Goal: Task Accomplishment & Management: Manage account settings

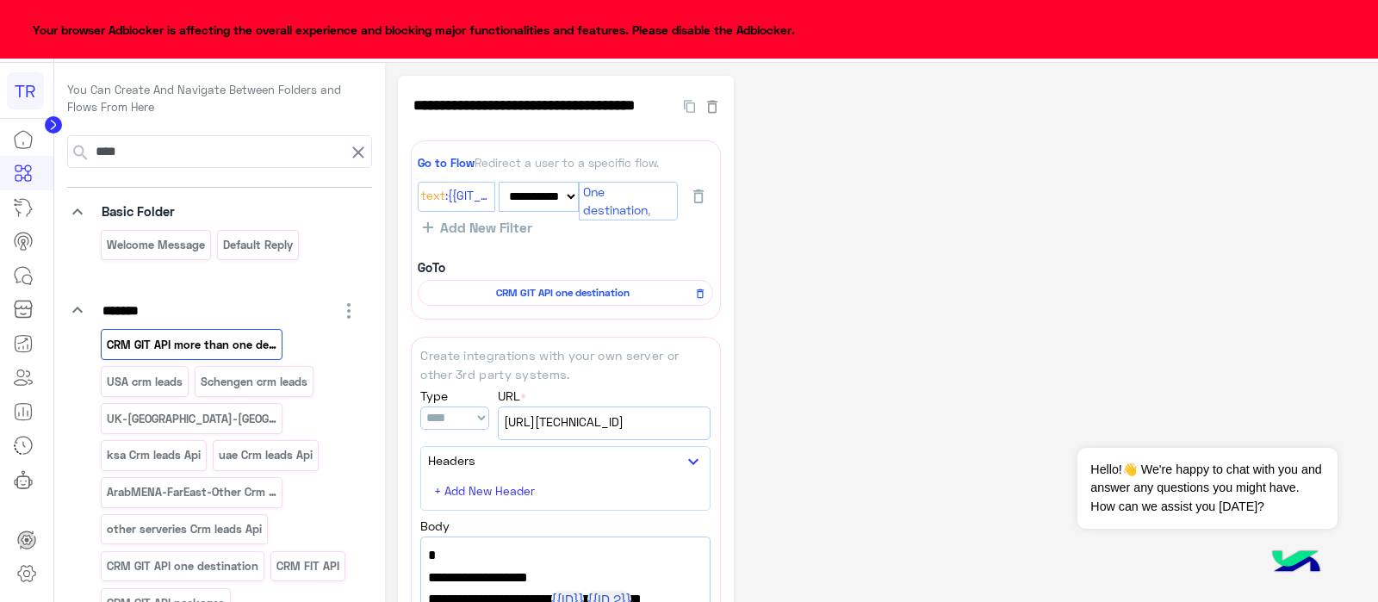
select select "*"
select select "****"
select select "*"
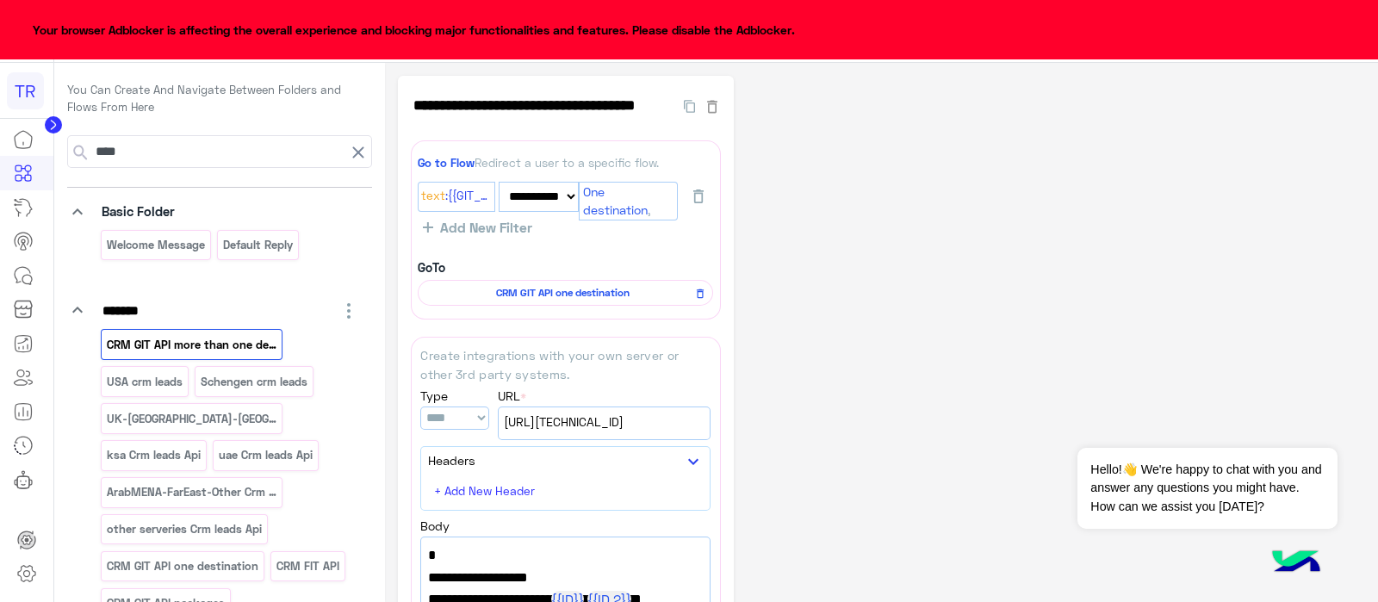
scroll to position [400, 0]
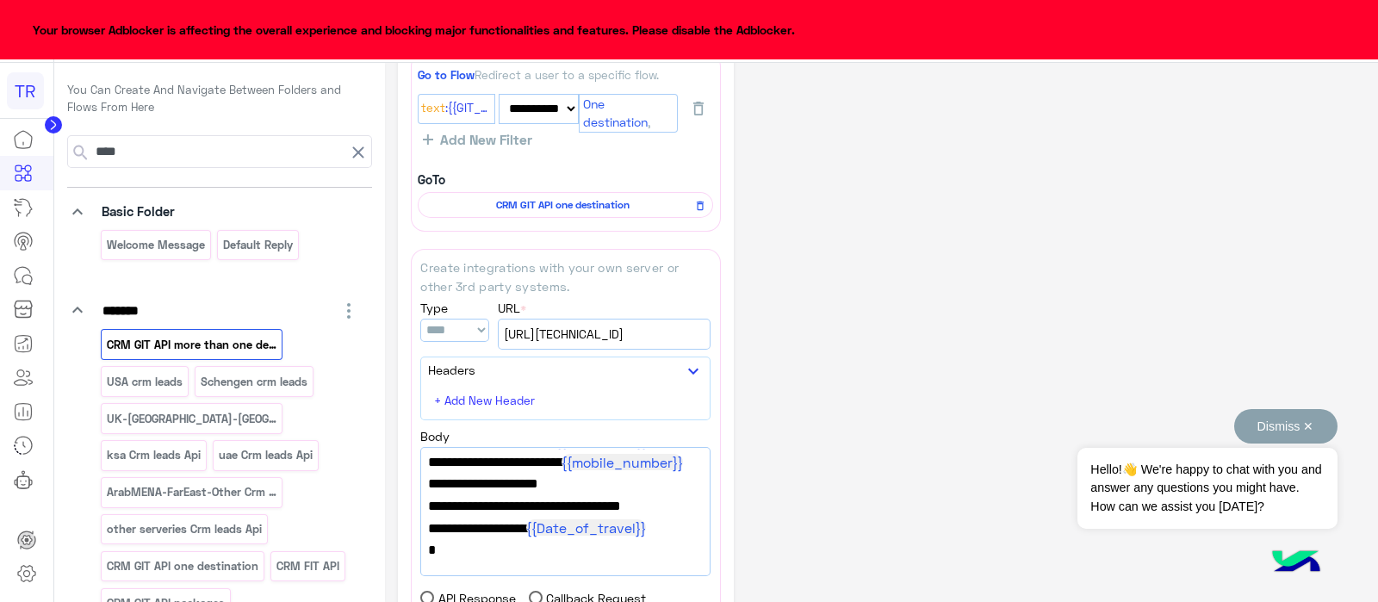
click at [1312, 429] on button "Dismiss ✕" at bounding box center [1285, 426] width 103 height 34
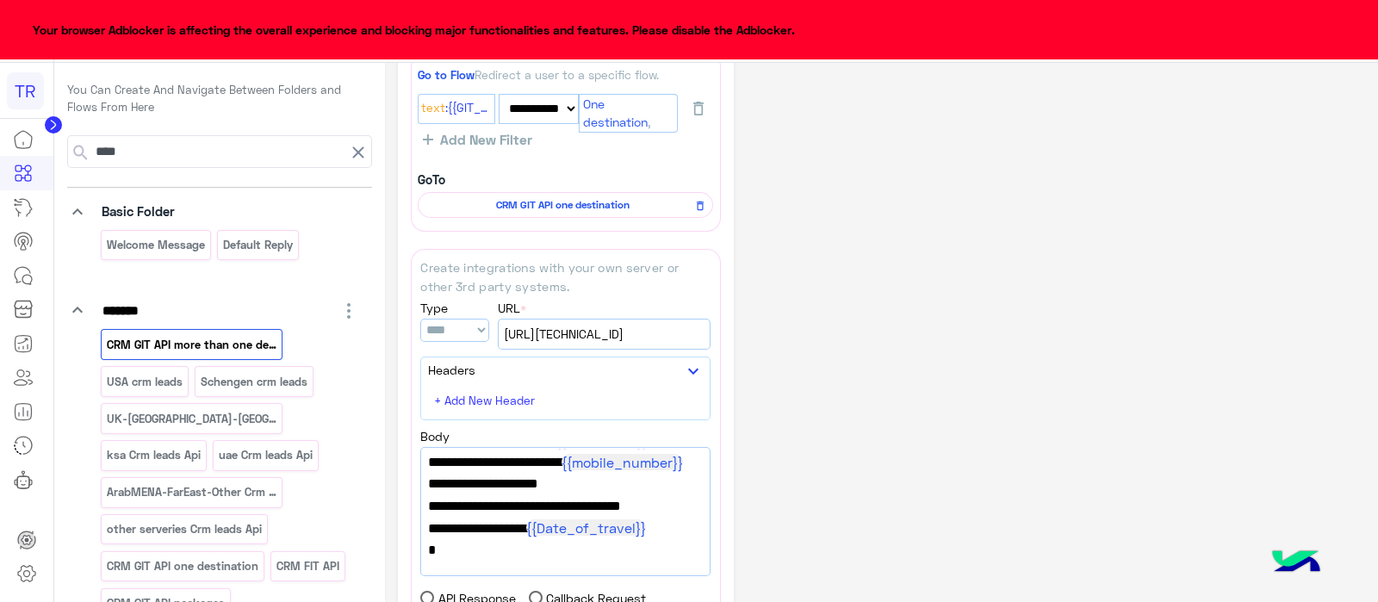
click at [59, 121] on circle at bounding box center [53, 124] width 17 height 17
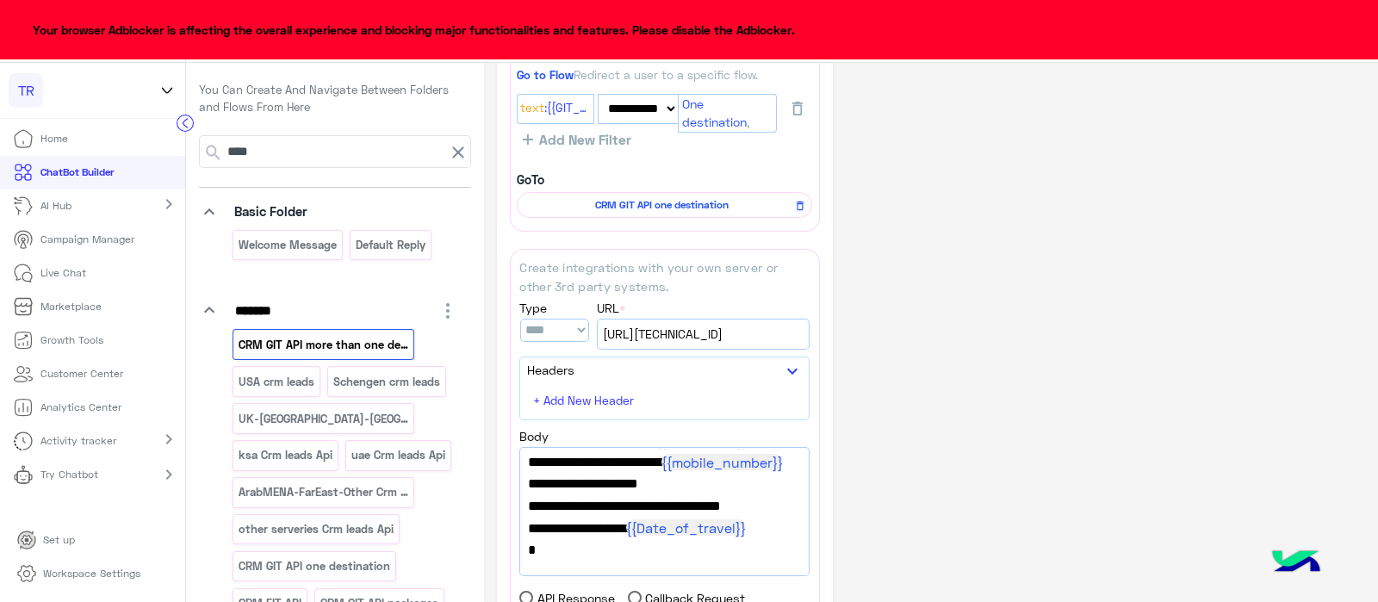
click at [172, 91] on icon at bounding box center [167, 90] width 19 height 21
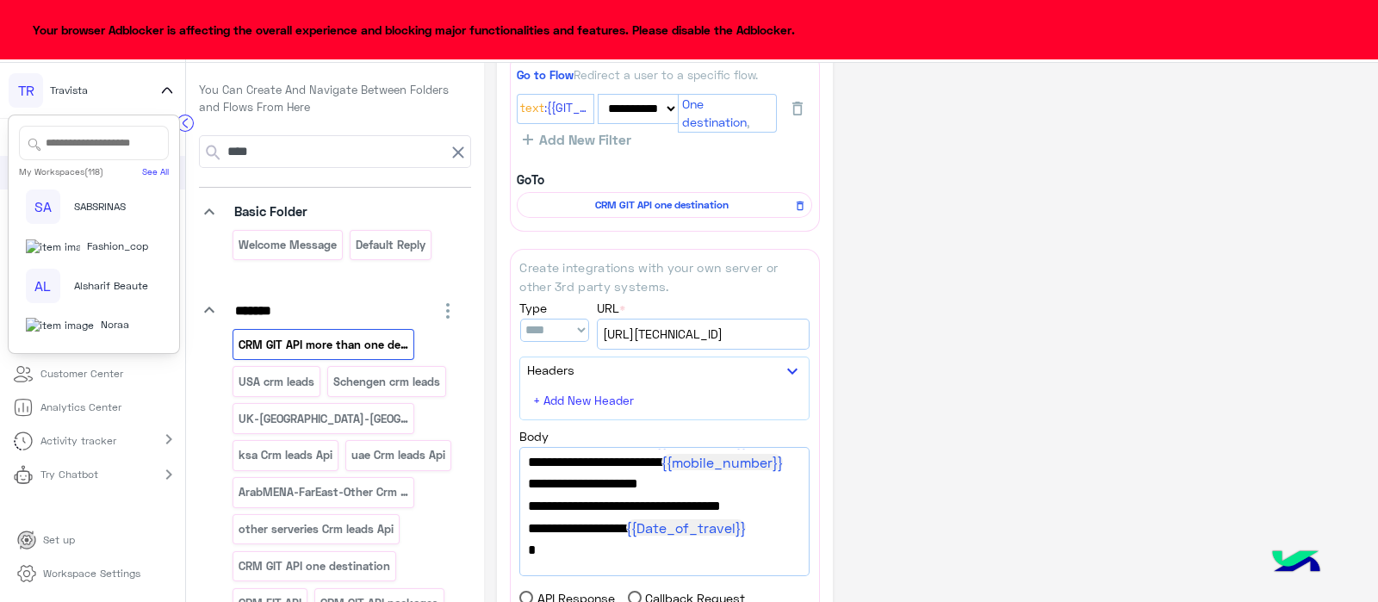
click at [95, 139] on input "text" at bounding box center [94, 143] width 150 height 34
type input "*"
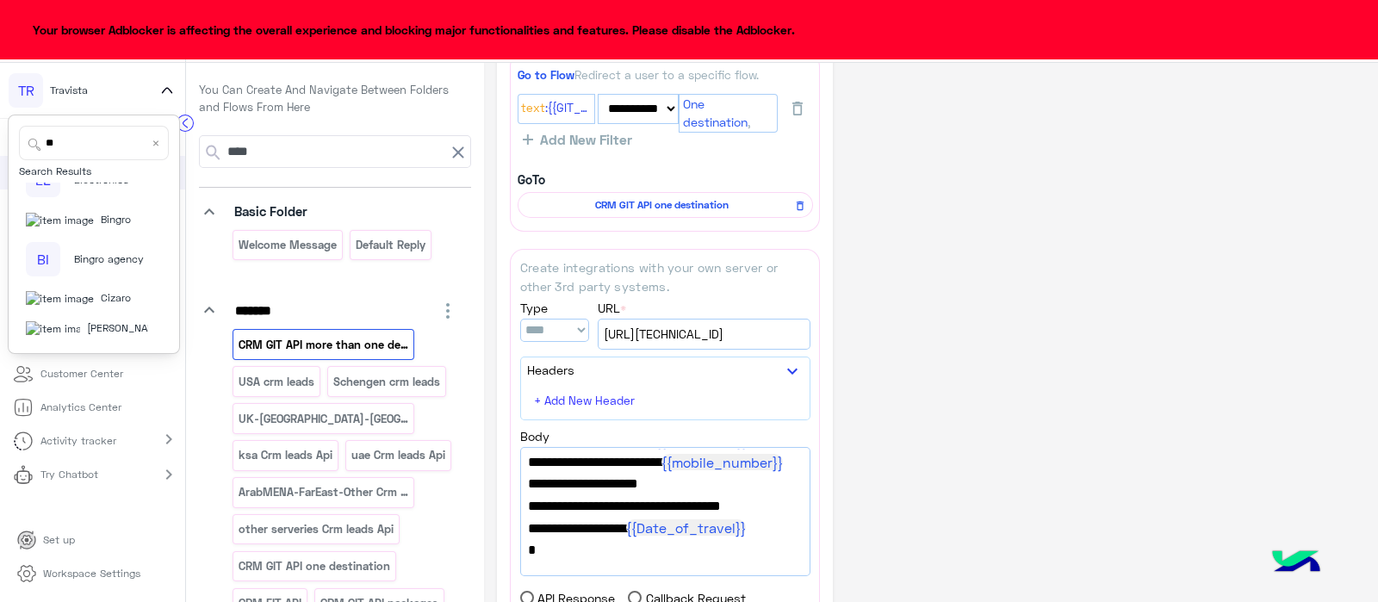
type input "**"
click at [34, 323] on img at bounding box center [53, 328] width 54 height 15
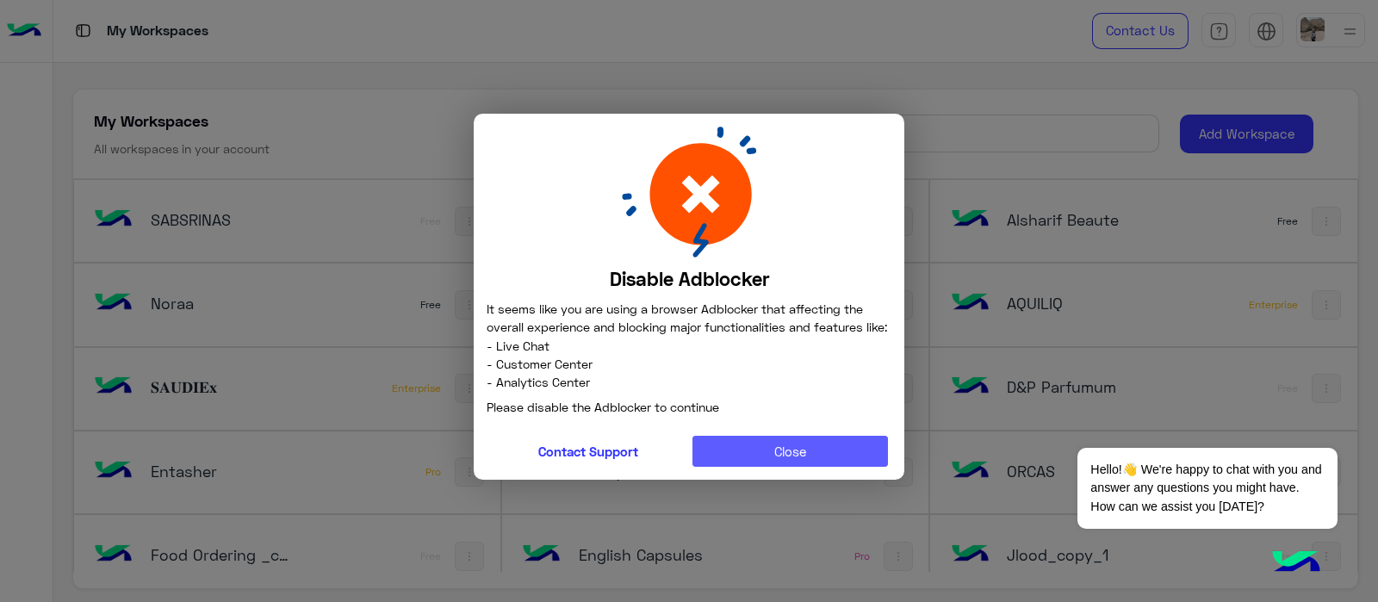
click at [741, 467] on button "Close" at bounding box center [790, 451] width 196 height 31
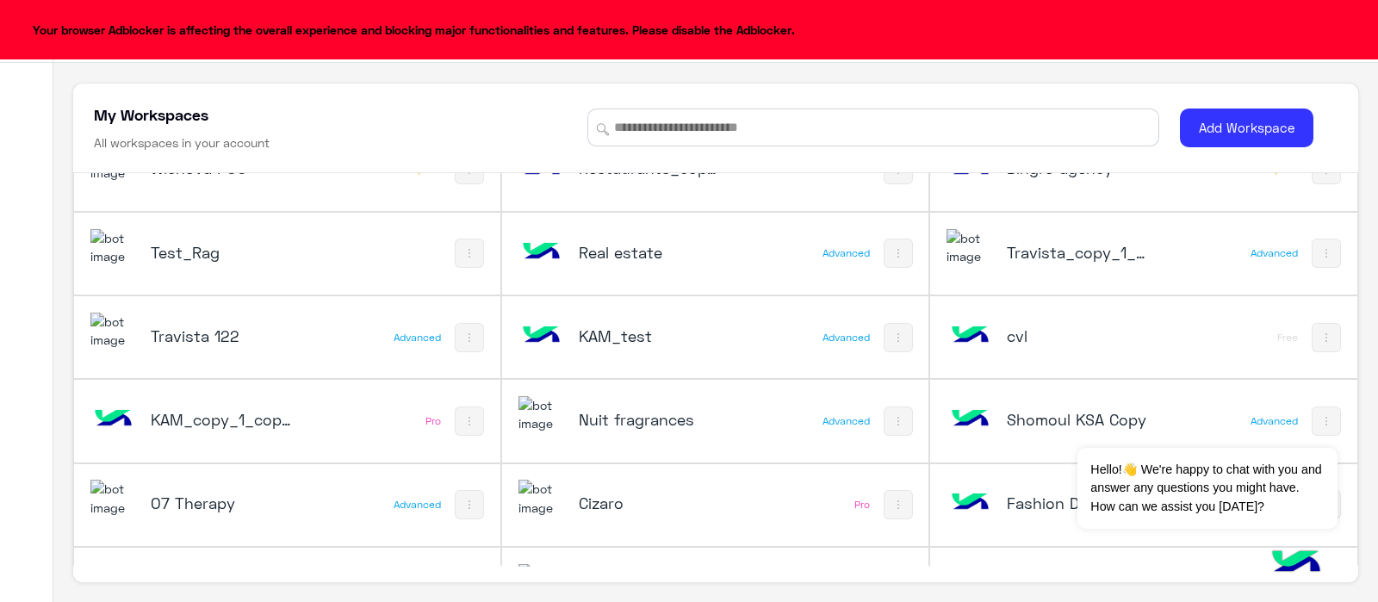
scroll to position [2222, 0]
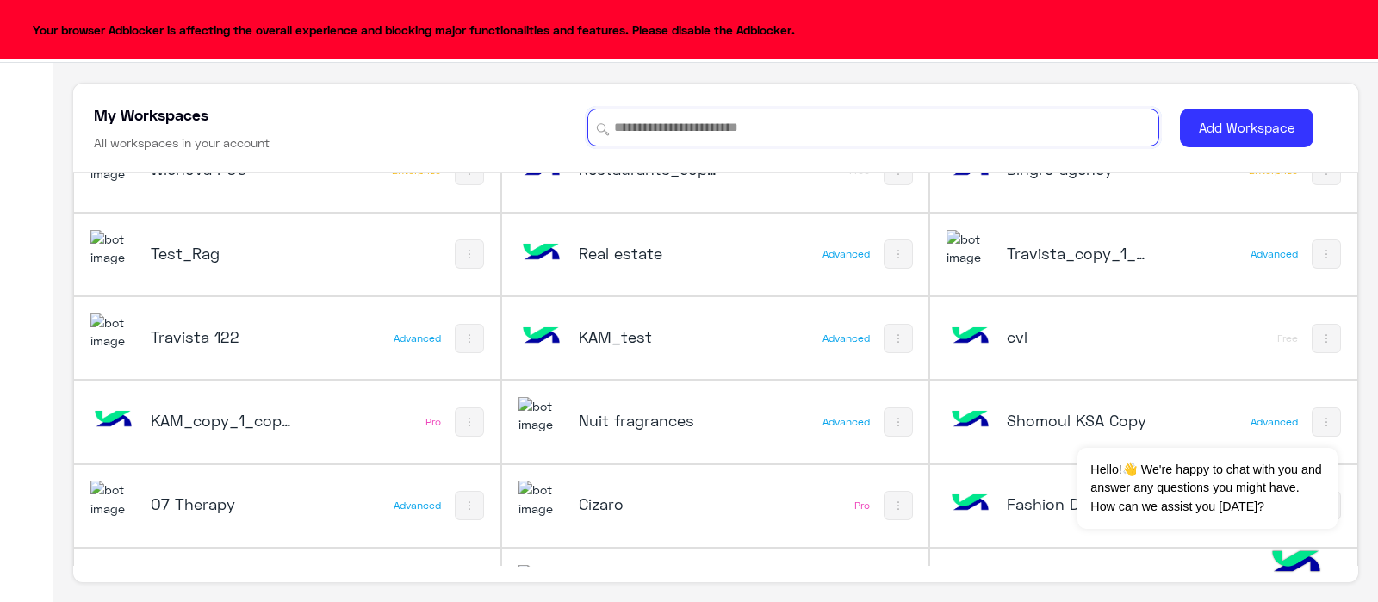
click at [671, 136] on input at bounding box center [873, 127] width 572 height 38
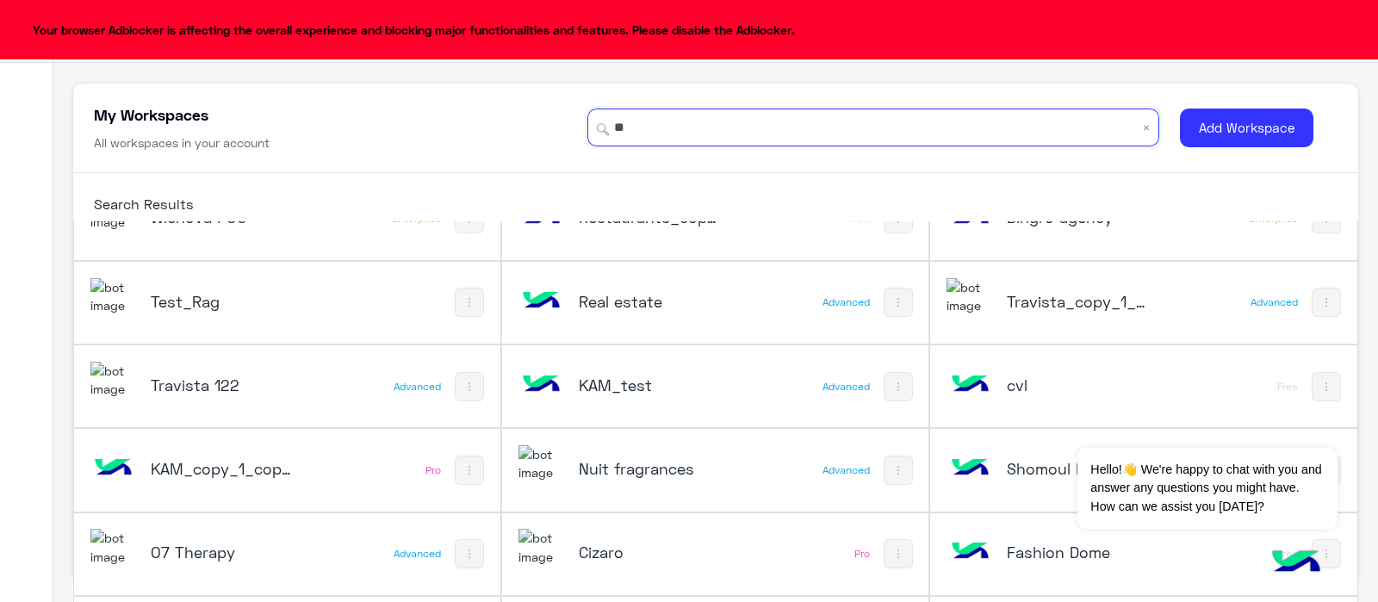
type input "*"
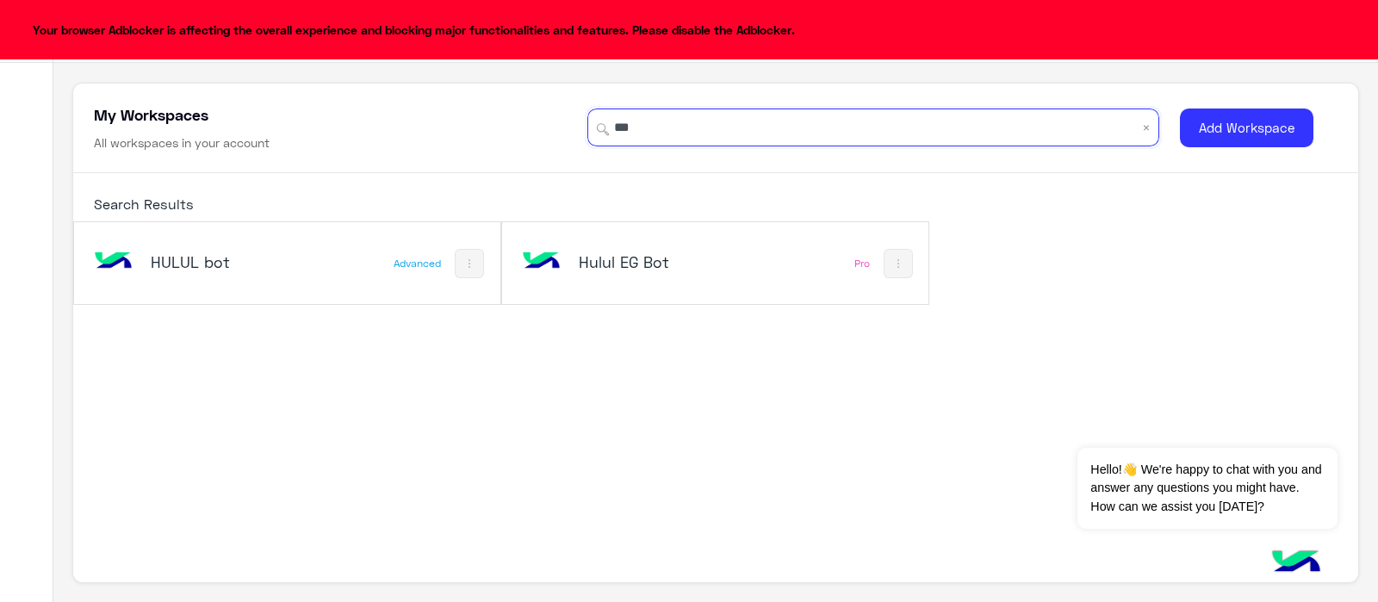
scroll to position [0, 0]
type input "***"
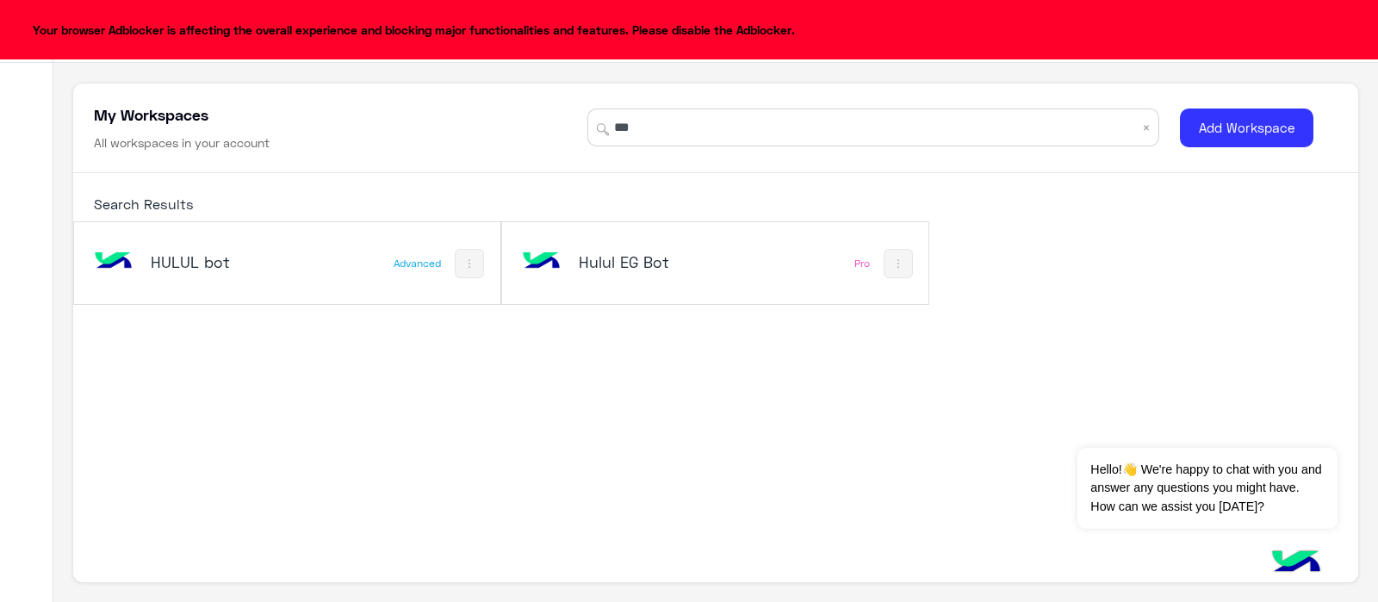
click at [643, 262] on h5 "Hulul EG Bot" at bounding box center [650, 261] width 142 height 21
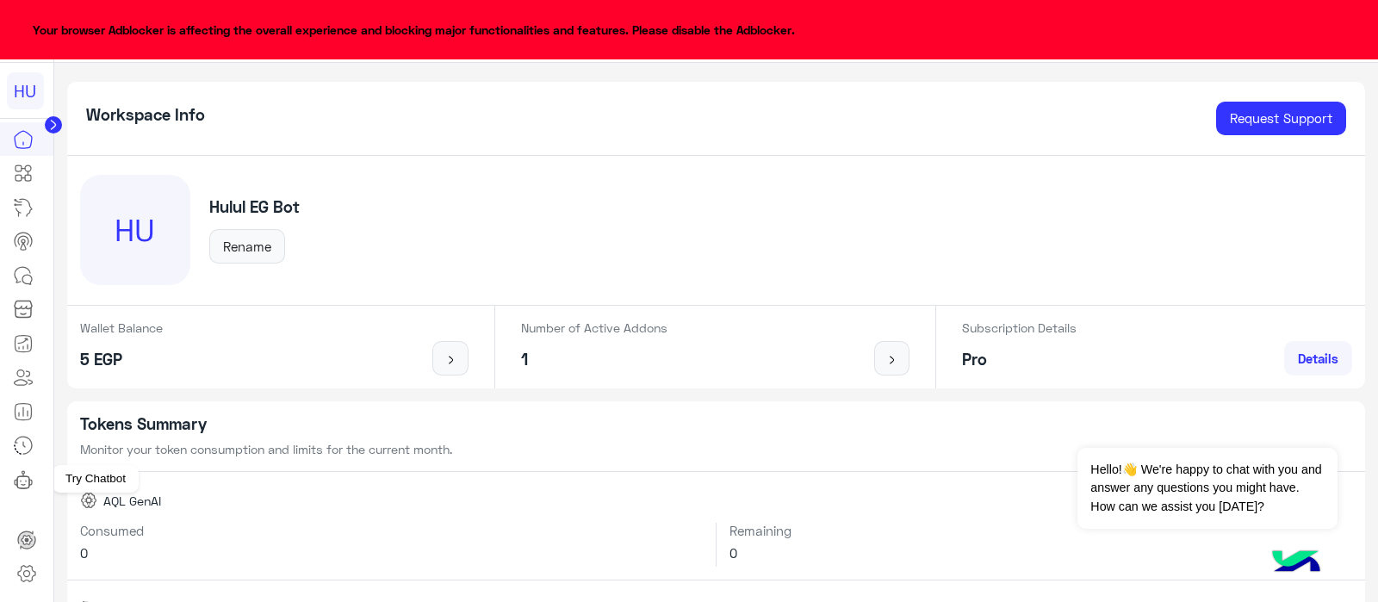
click at [26, 482] on icon at bounding box center [23, 479] width 21 height 21
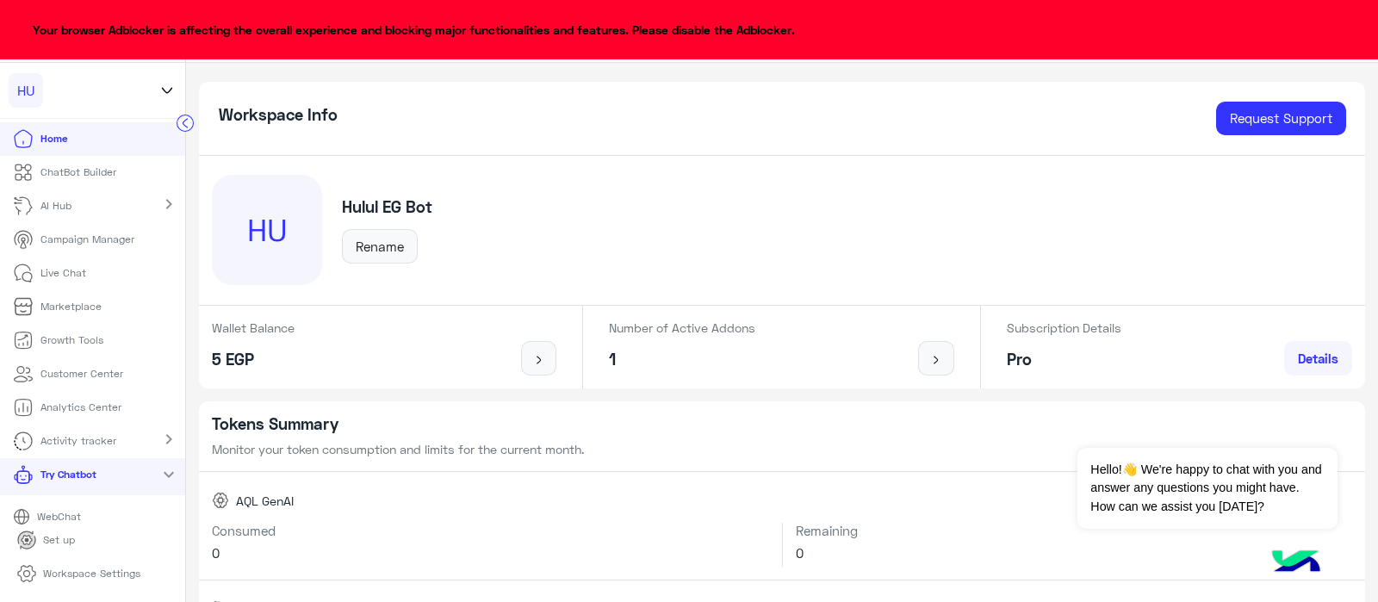
scroll to position [45, 0]
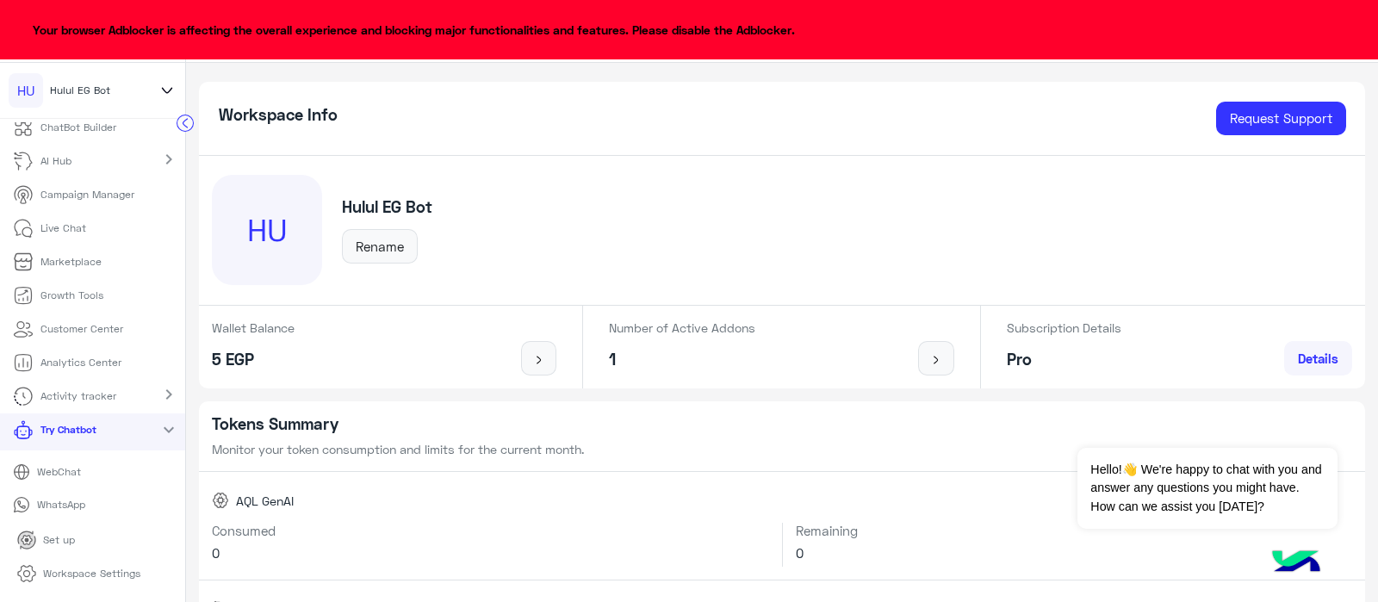
click at [75, 511] on p "WhatsApp" at bounding box center [60, 504] width 61 height 15
click at [65, 225] on p "Live Chat" at bounding box center [63, 227] width 46 height 15
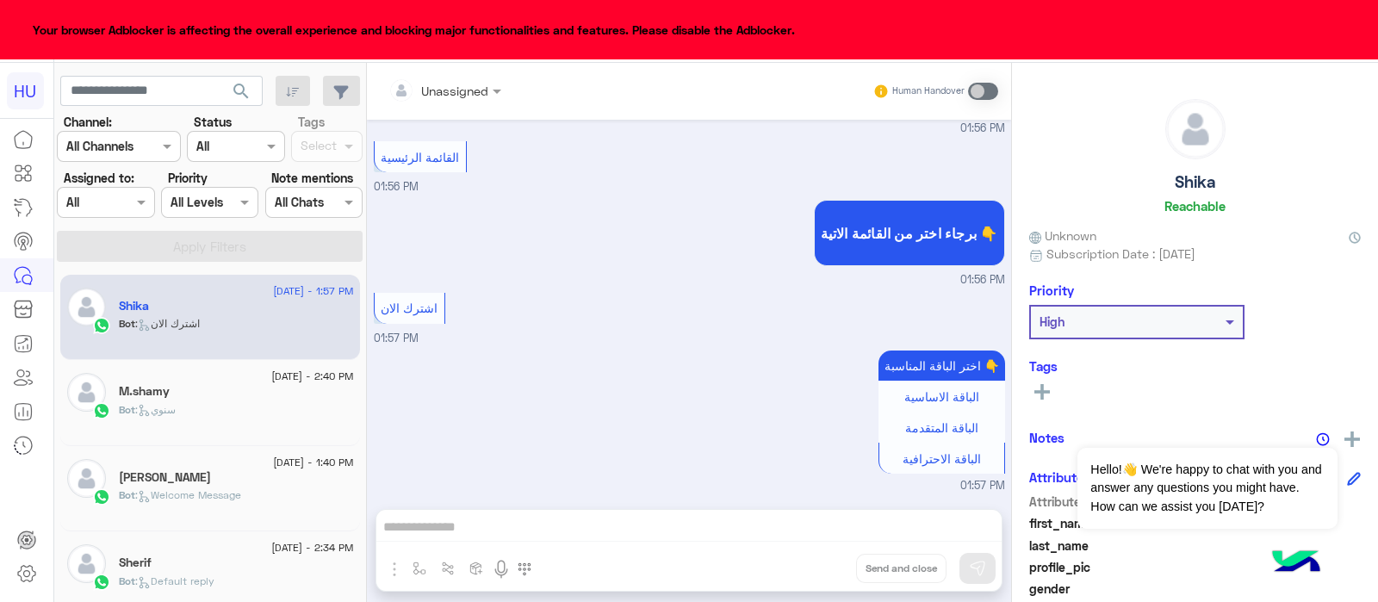
click at [109, 148] on input "text" at bounding box center [97, 147] width 63 height 18
click at [30, 144] on icon at bounding box center [23, 139] width 17 height 17
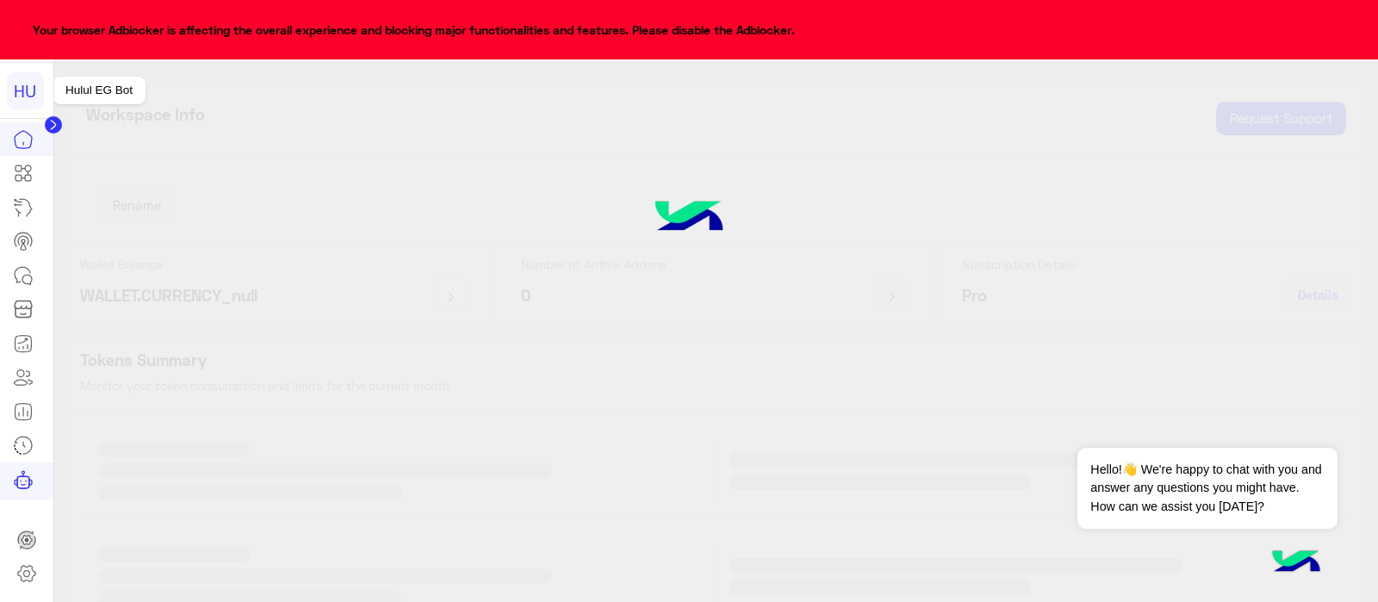
click at [33, 90] on div "HU" at bounding box center [25, 90] width 37 height 37
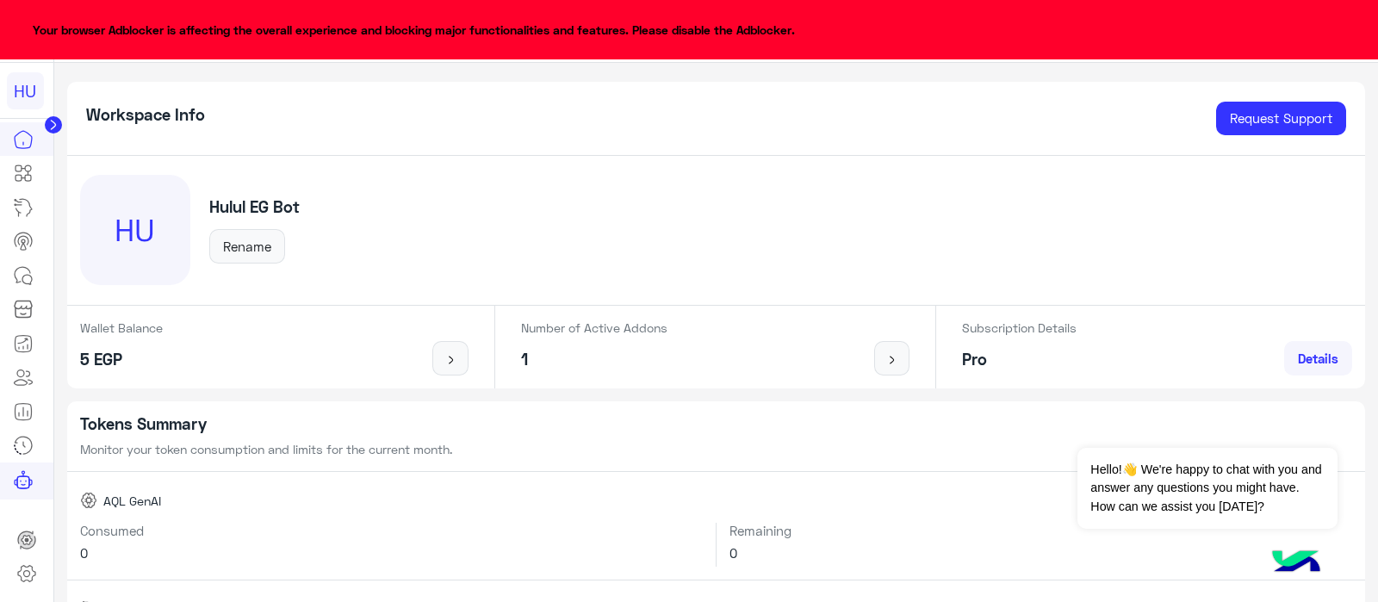
click at [45, 122] on circle at bounding box center [53, 124] width 17 height 17
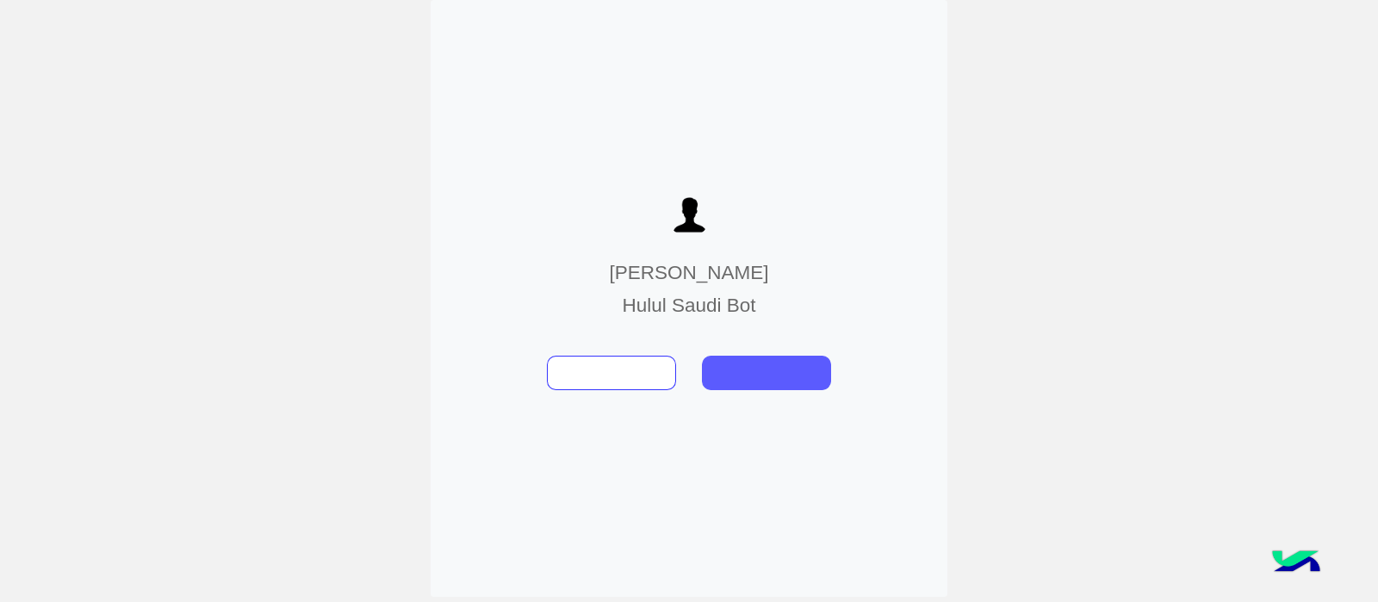
click at [754, 384] on button at bounding box center [766, 373] width 129 height 34
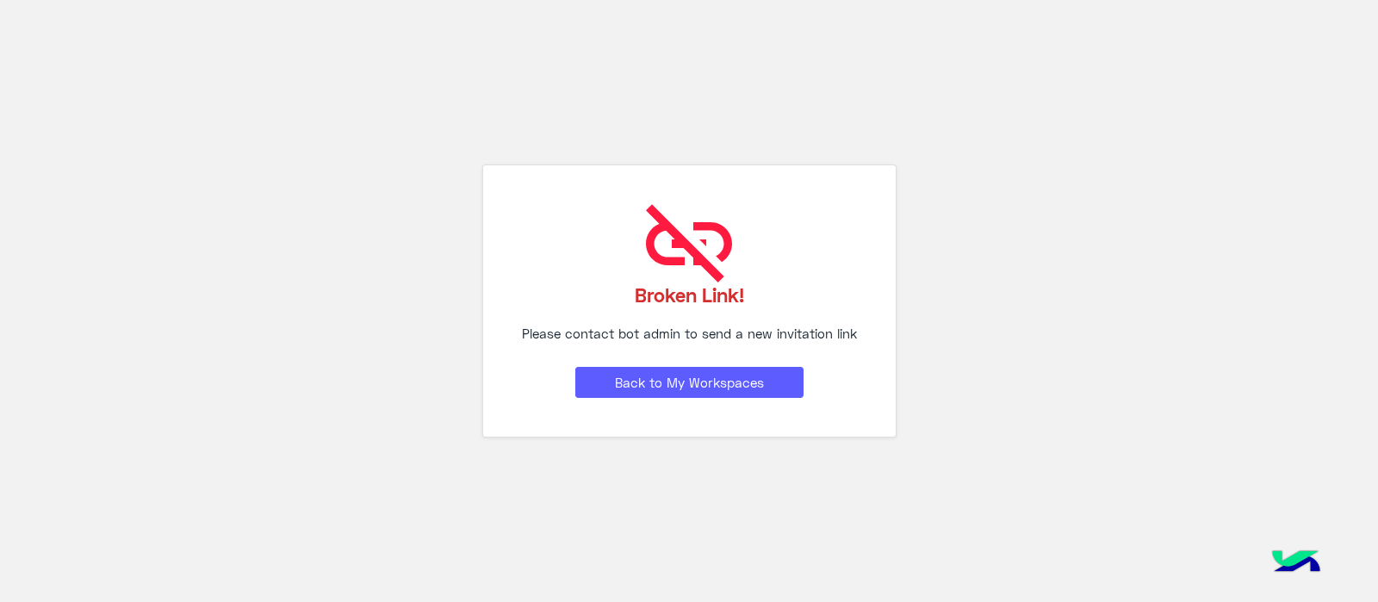
click at [710, 392] on button "Back to My Workspaces" at bounding box center [689, 382] width 228 height 31
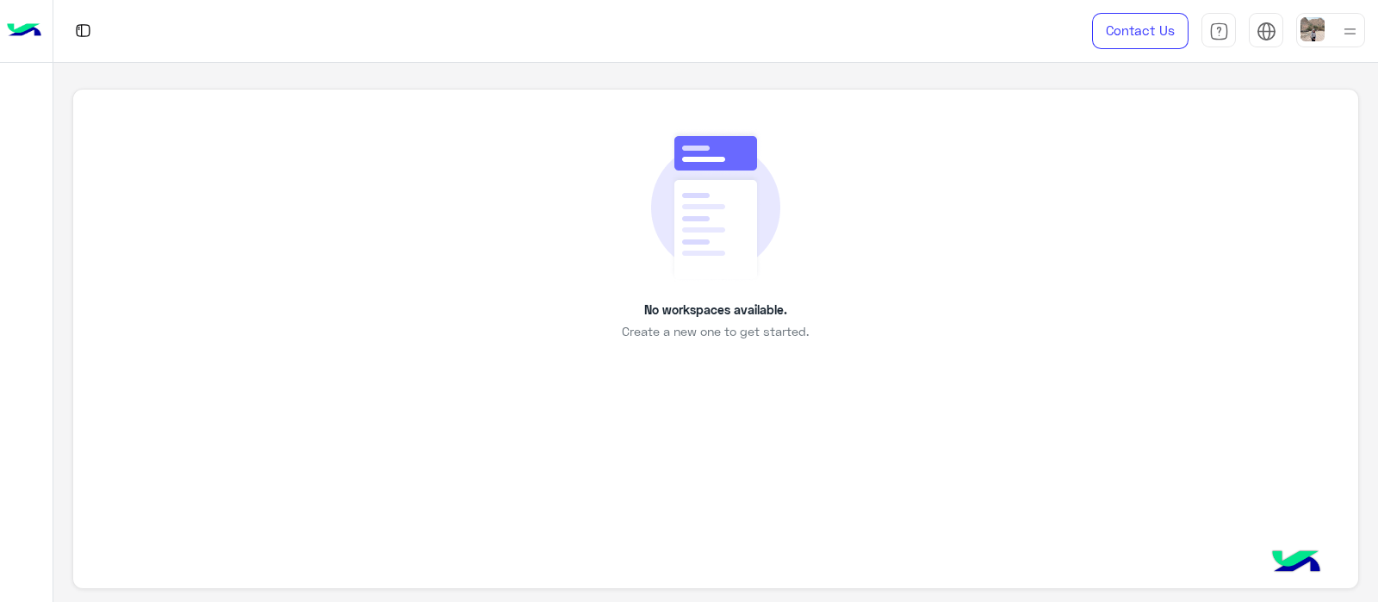
scroll to position [6, 0]
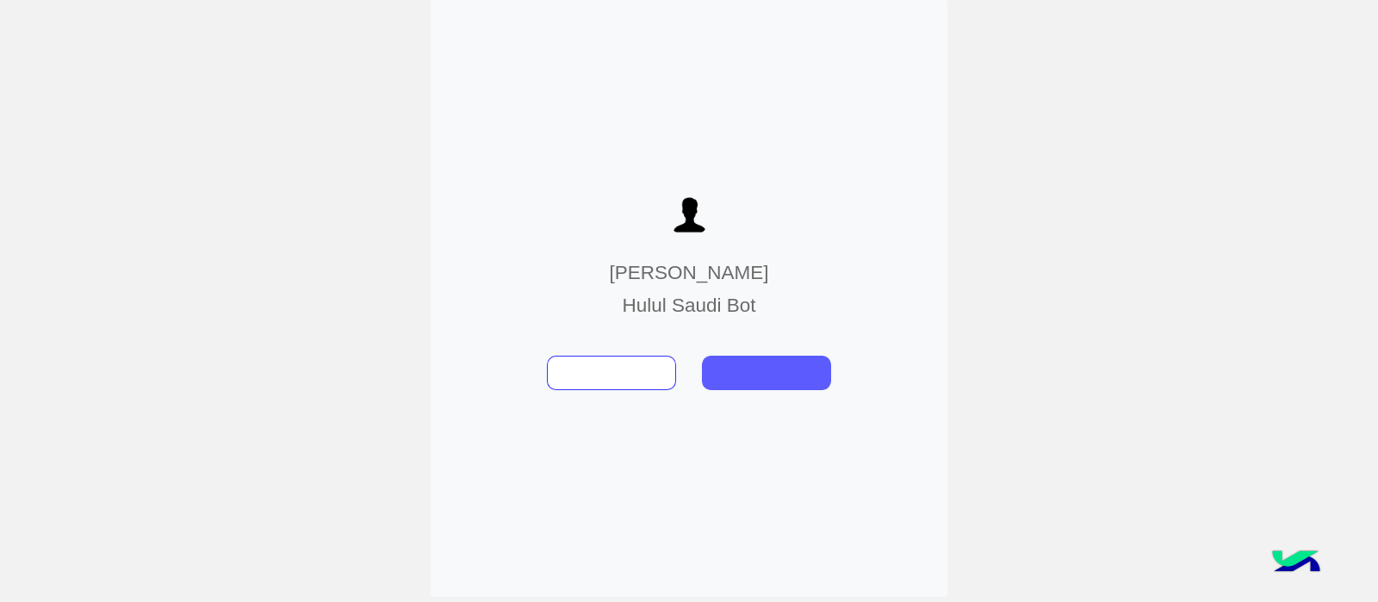
click at [782, 381] on button at bounding box center [766, 373] width 129 height 34
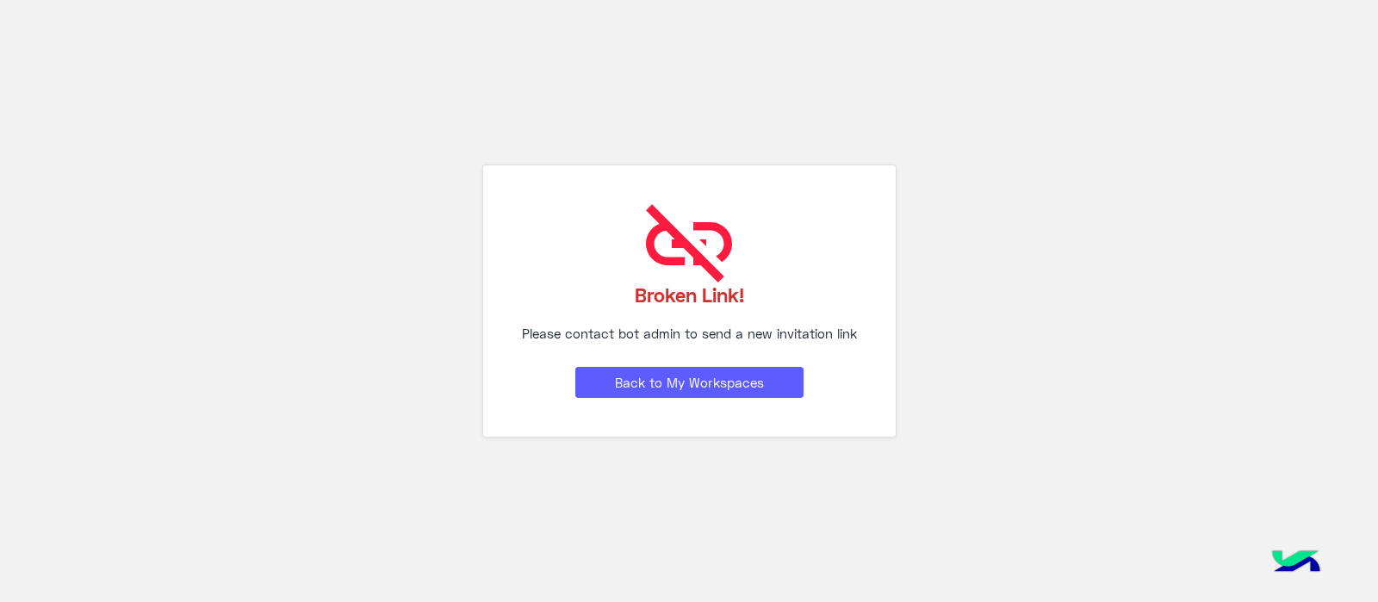
click at [724, 381] on button "Back to My Workspaces" at bounding box center [689, 382] width 228 height 31
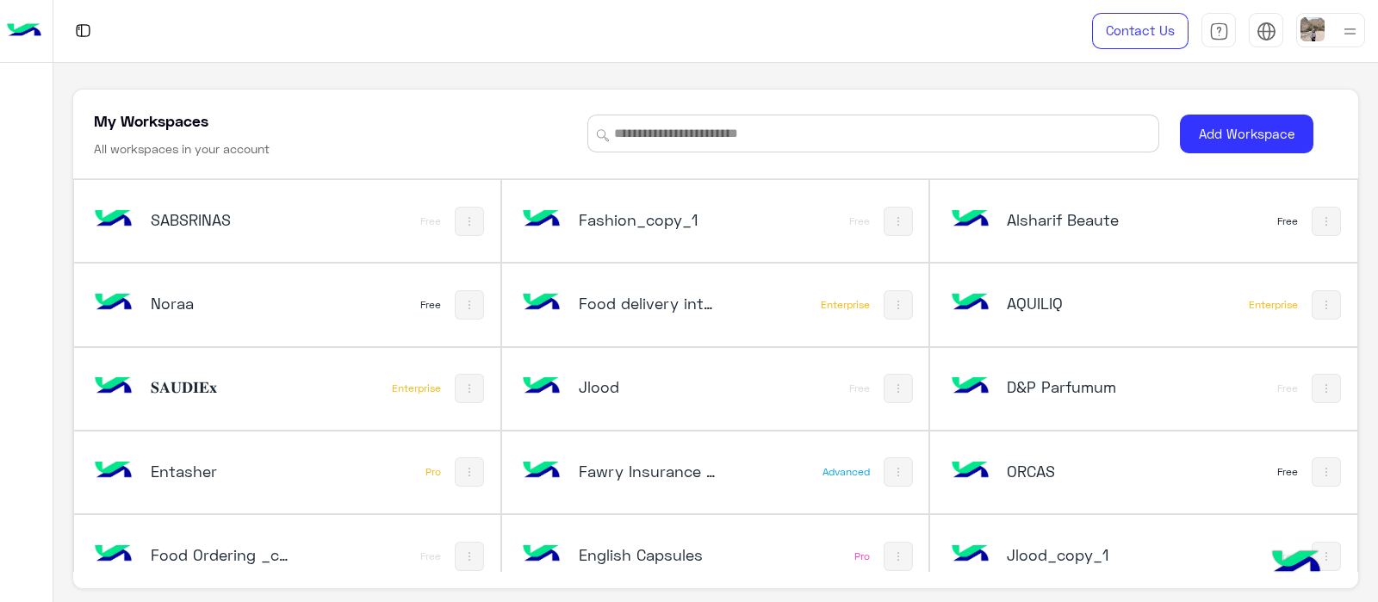
click at [432, 329] on div "Noraa Free" at bounding box center [287, 304] width 426 height 82
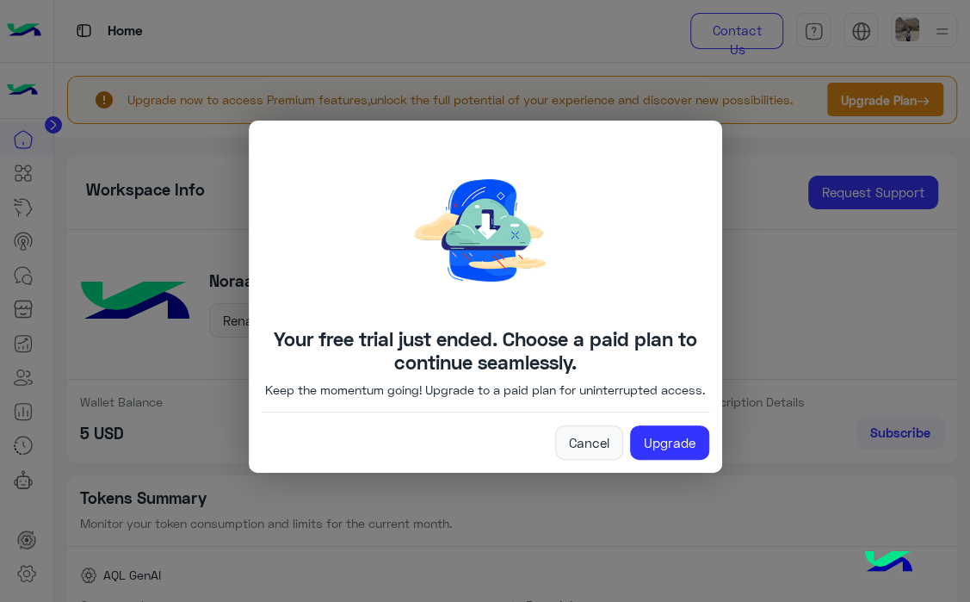
click at [896, 352] on modal-container "Your free trial just ended. Choose a paid plan to continue seamlessly. Keep the…" at bounding box center [485, 301] width 970 height 602
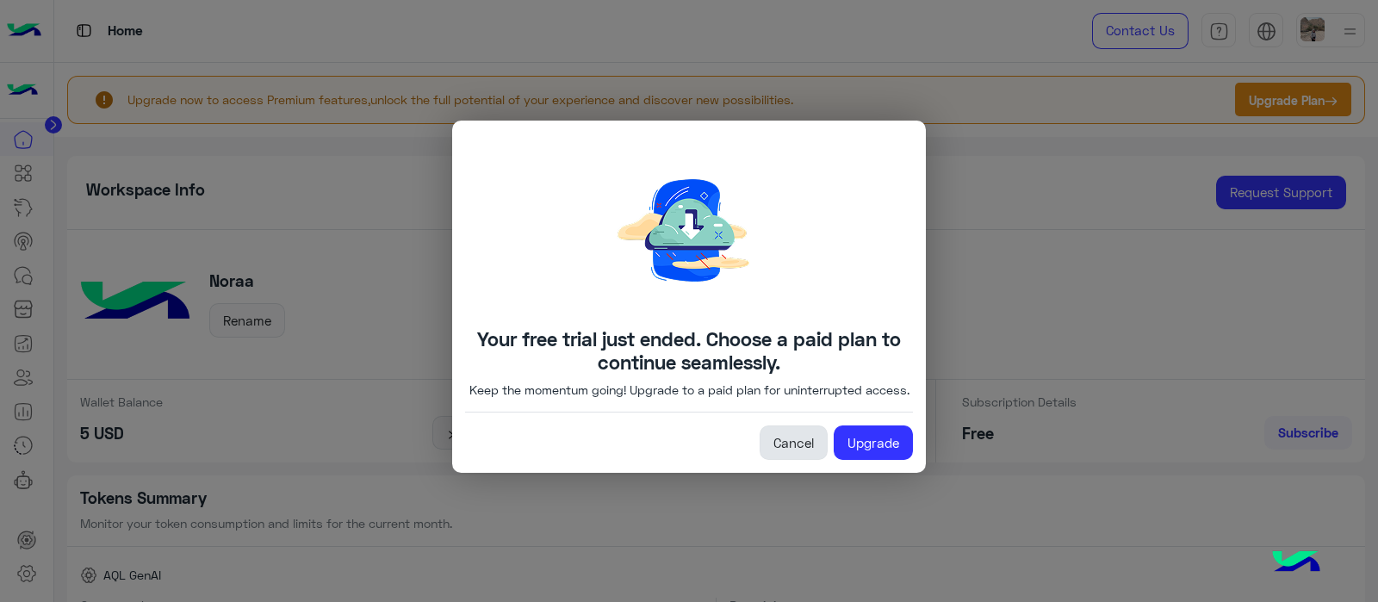
click at [779, 454] on link "Cancel" at bounding box center [793, 442] width 68 height 34
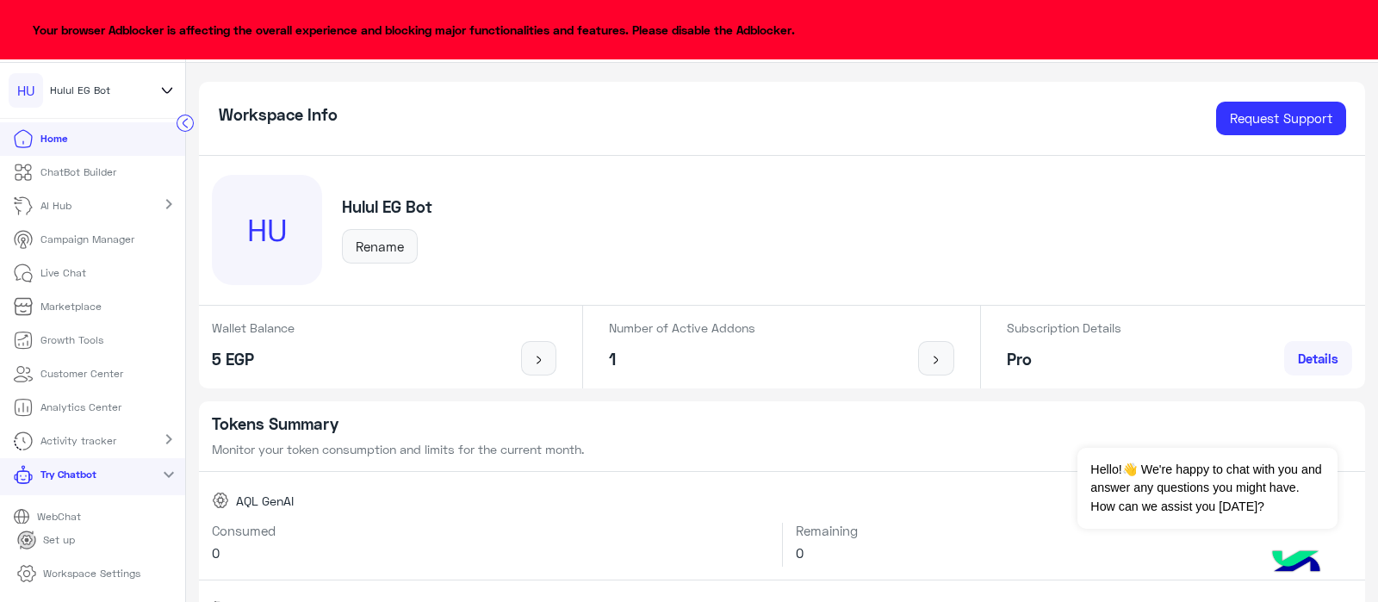
scroll to position [45, 0]
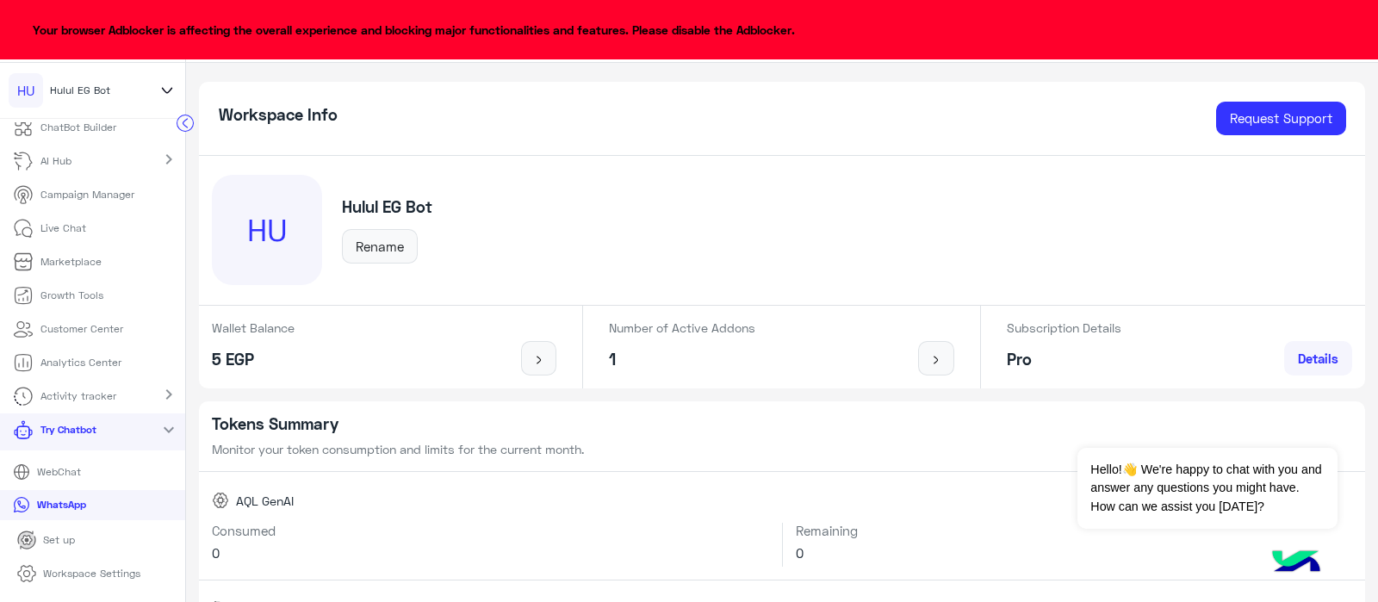
click at [166, 91] on icon at bounding box center [167, 90] width 19 height 21
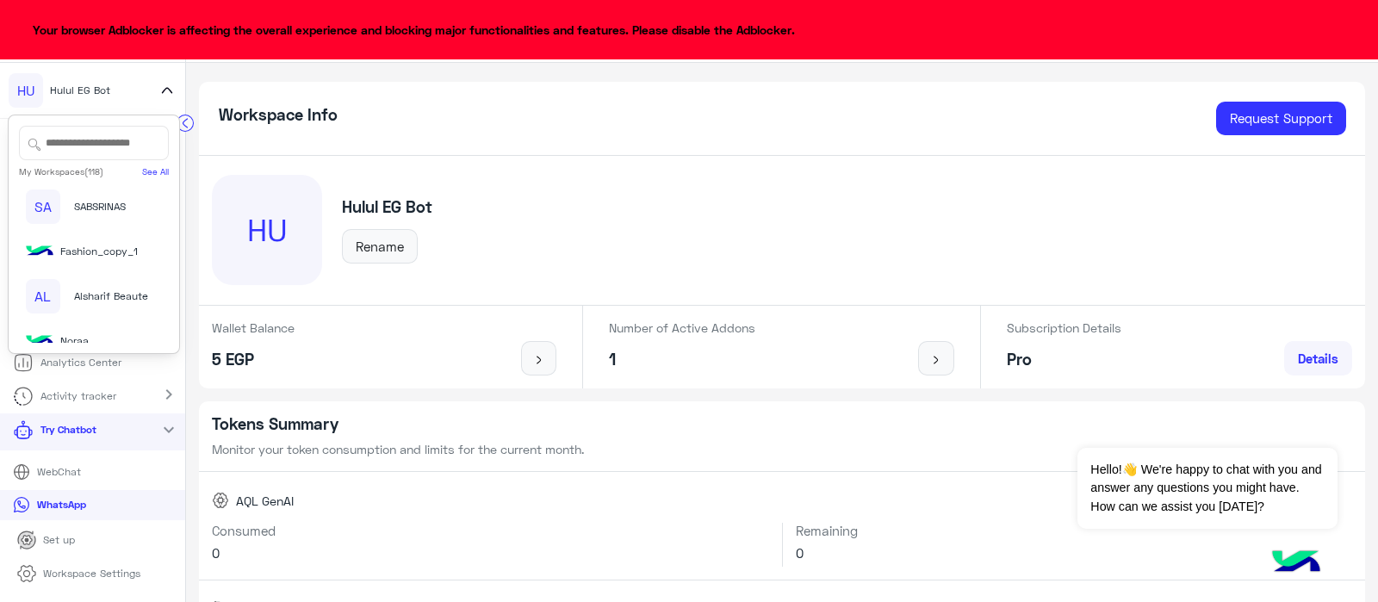
click at [125, 148] on input "text" at bounding box center [94, 143] width 150 height 34
type input "*"
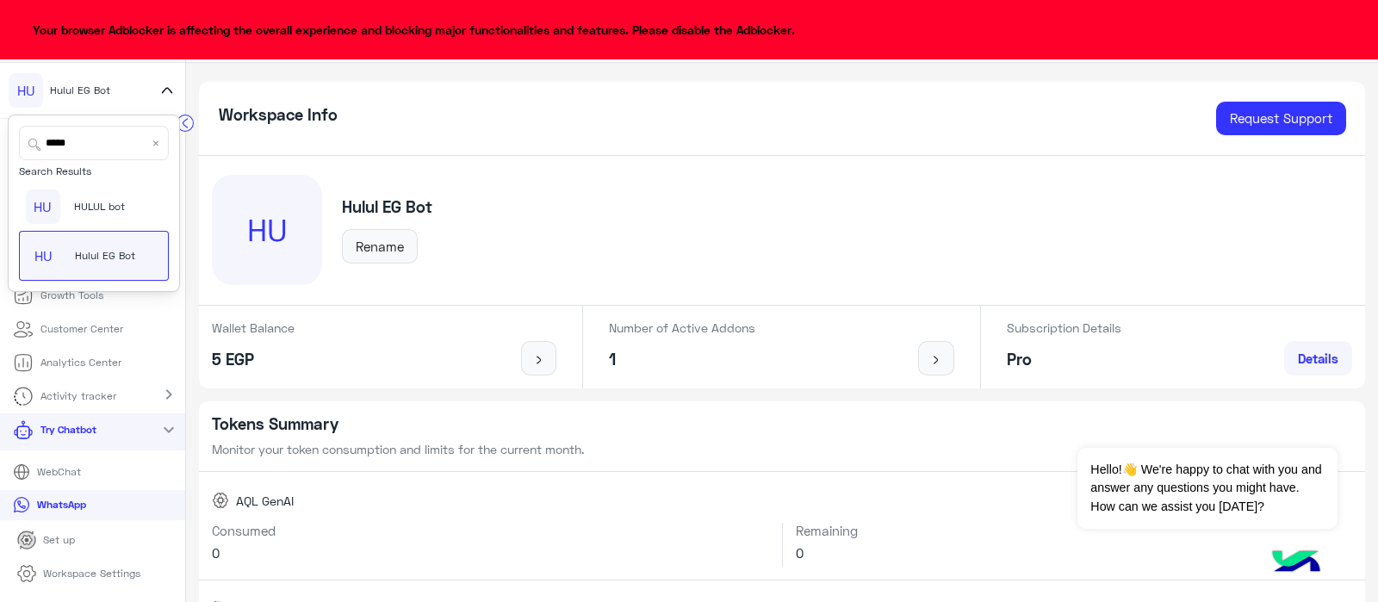
type input "*****"
click at [77, 208] on span "HULUL bot" at bounding box center [99, 206] width 51 height 15
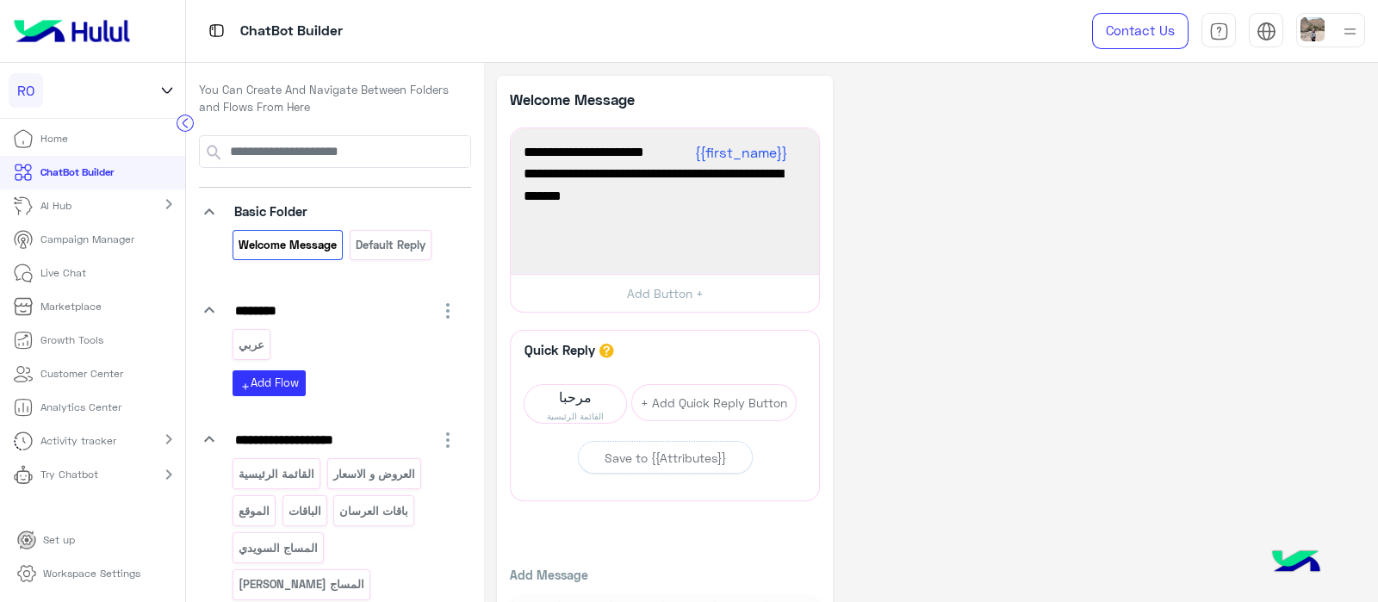
click at [59, 273] on p "Live Chat" at bounding box center [63, 272] width 46 height 15
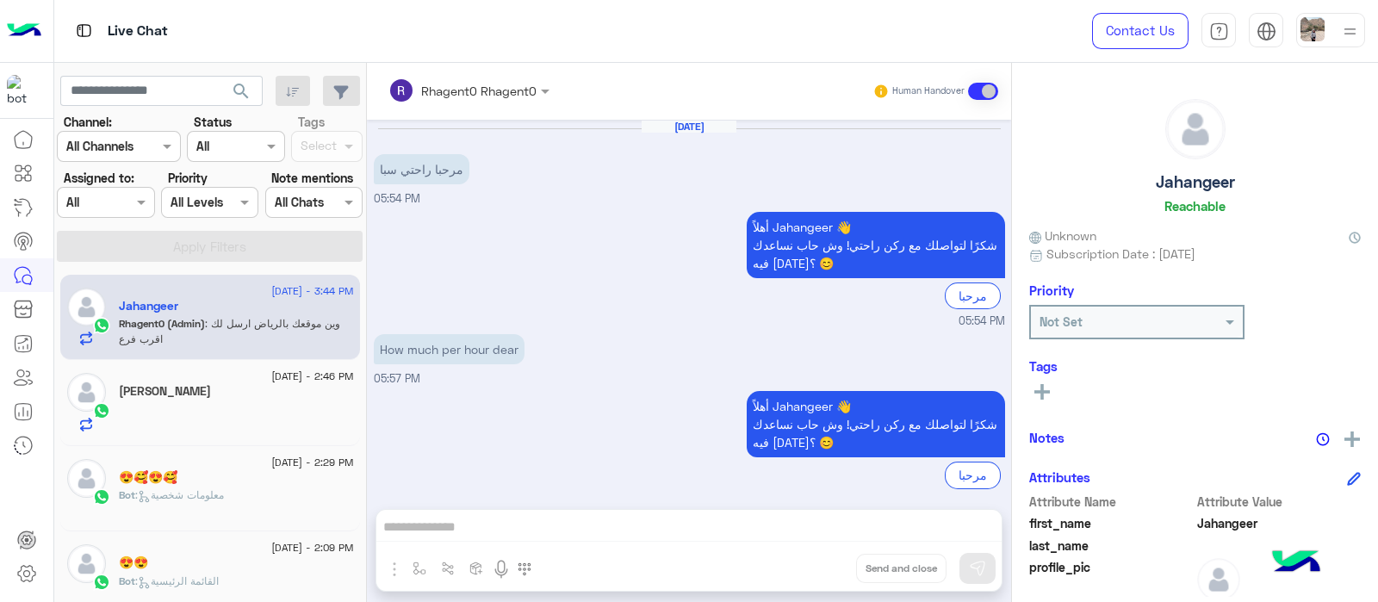
scroll to position [688, 0]
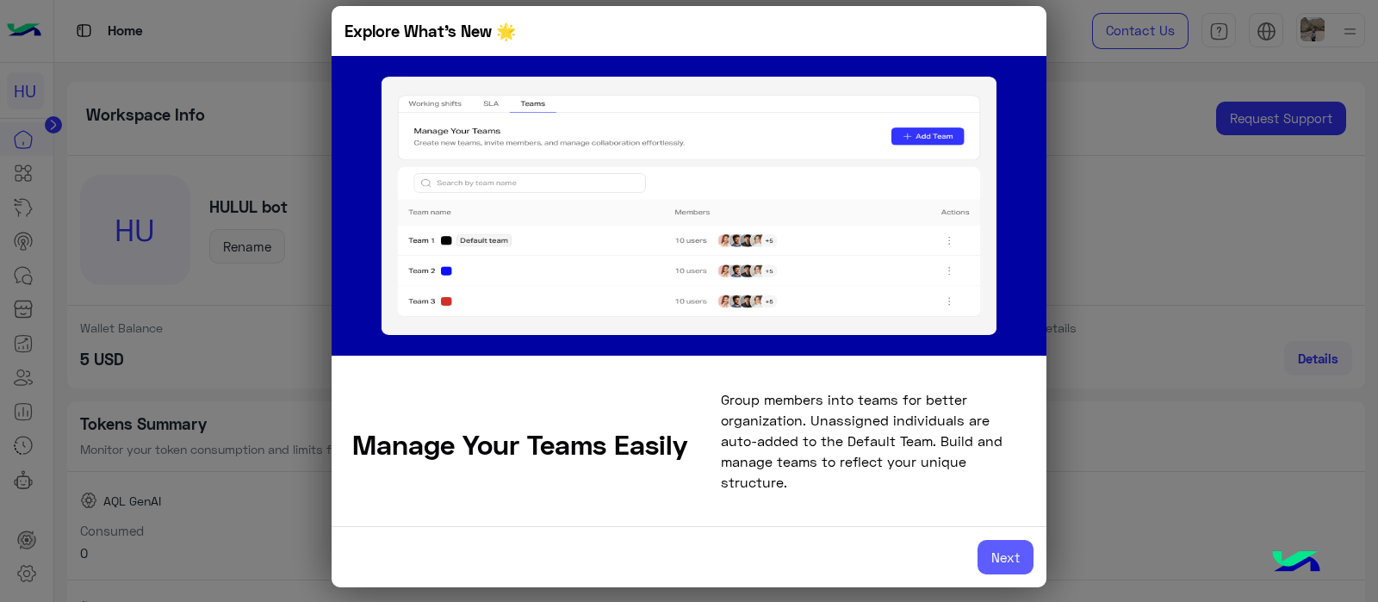
click at [1031, 544] on button "Next" at bounding box center [1005, 557] width 56 height 34
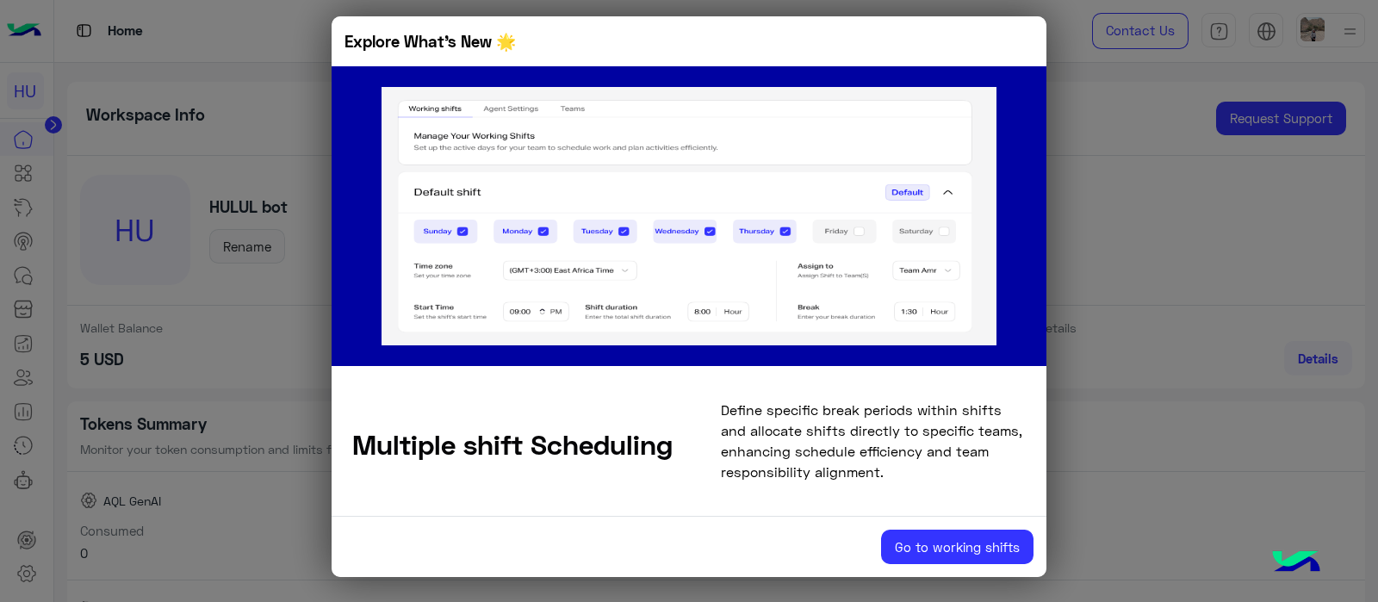
click at [1031, 544] on button "Go to working shifts" at bounding box center [957, 547] width 152 height 34
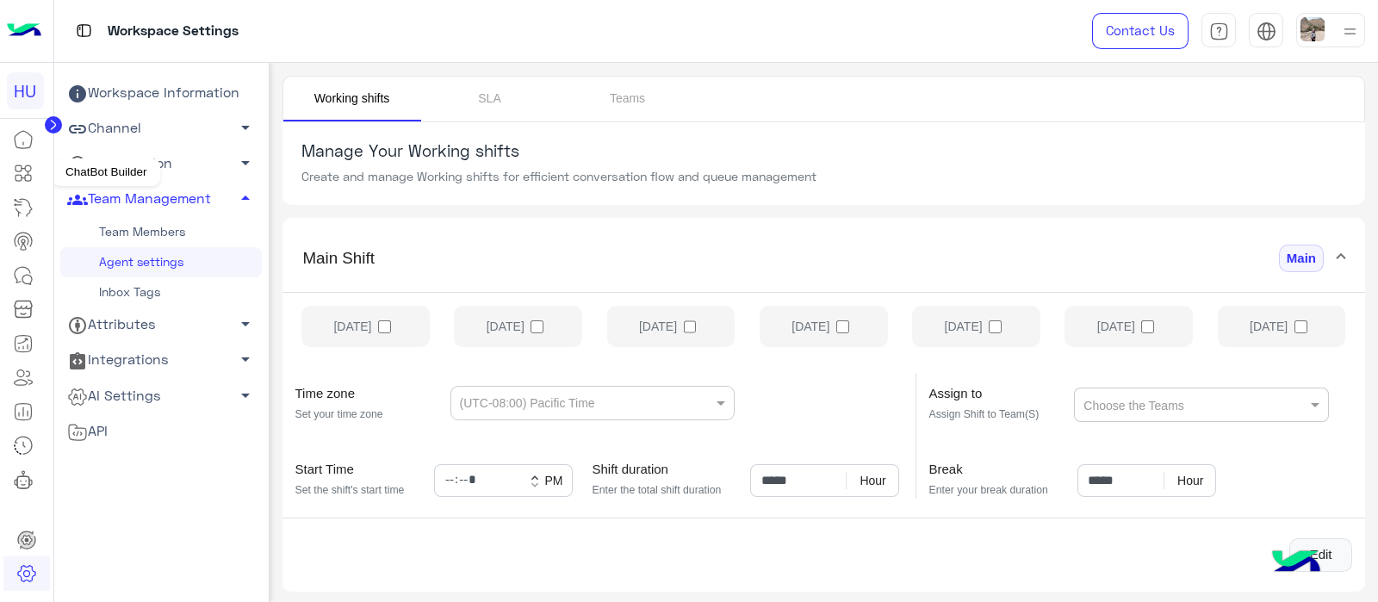
click at [17, 165] on icon at bounding box center [18, 168] width 6 height 6
